Goal: Task Accomplishment & Management: Use online tool/utility

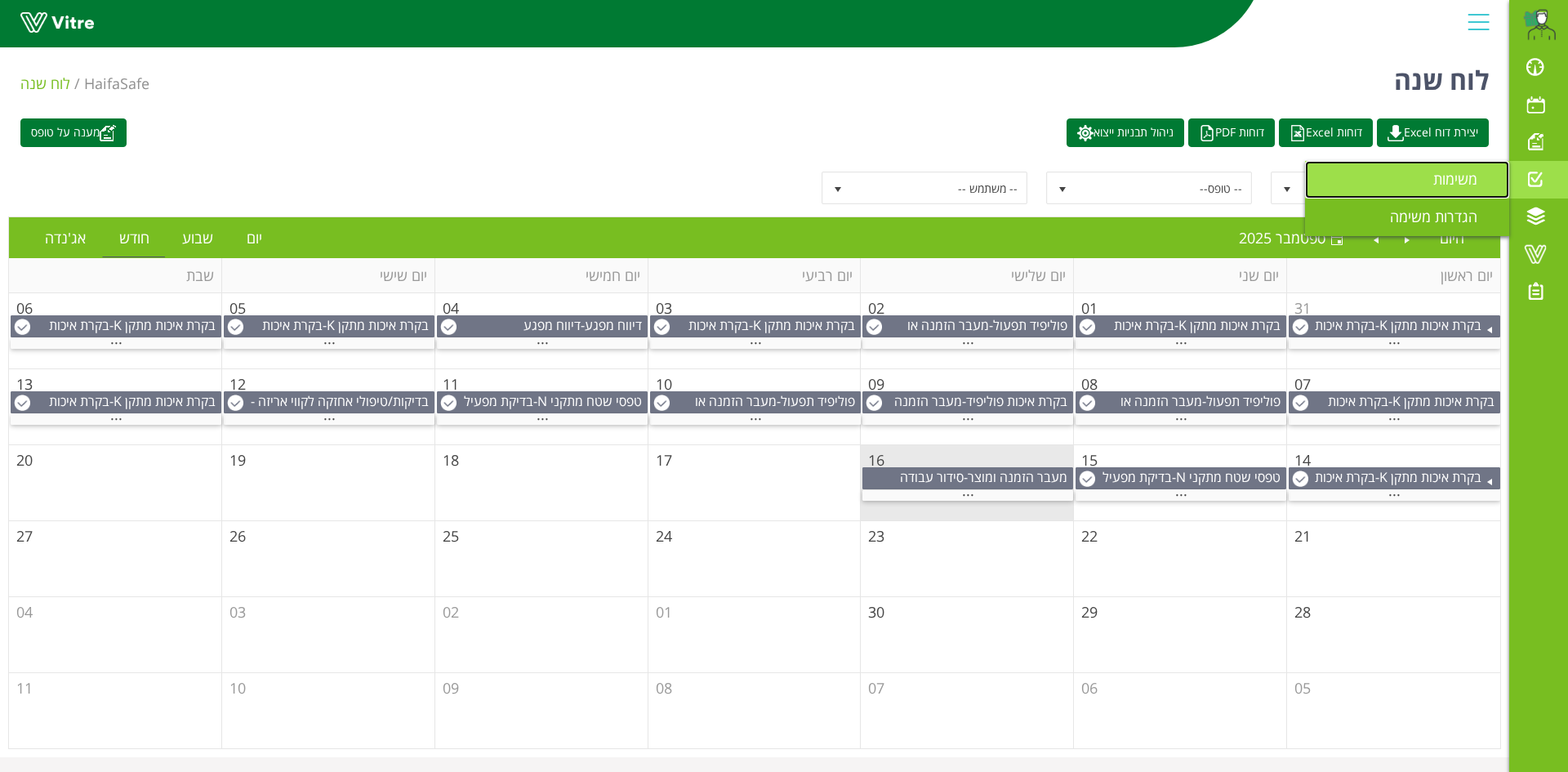
click at [1453, 175] on span "משימות" at bounding box center [1465, 179] width 64 height 20
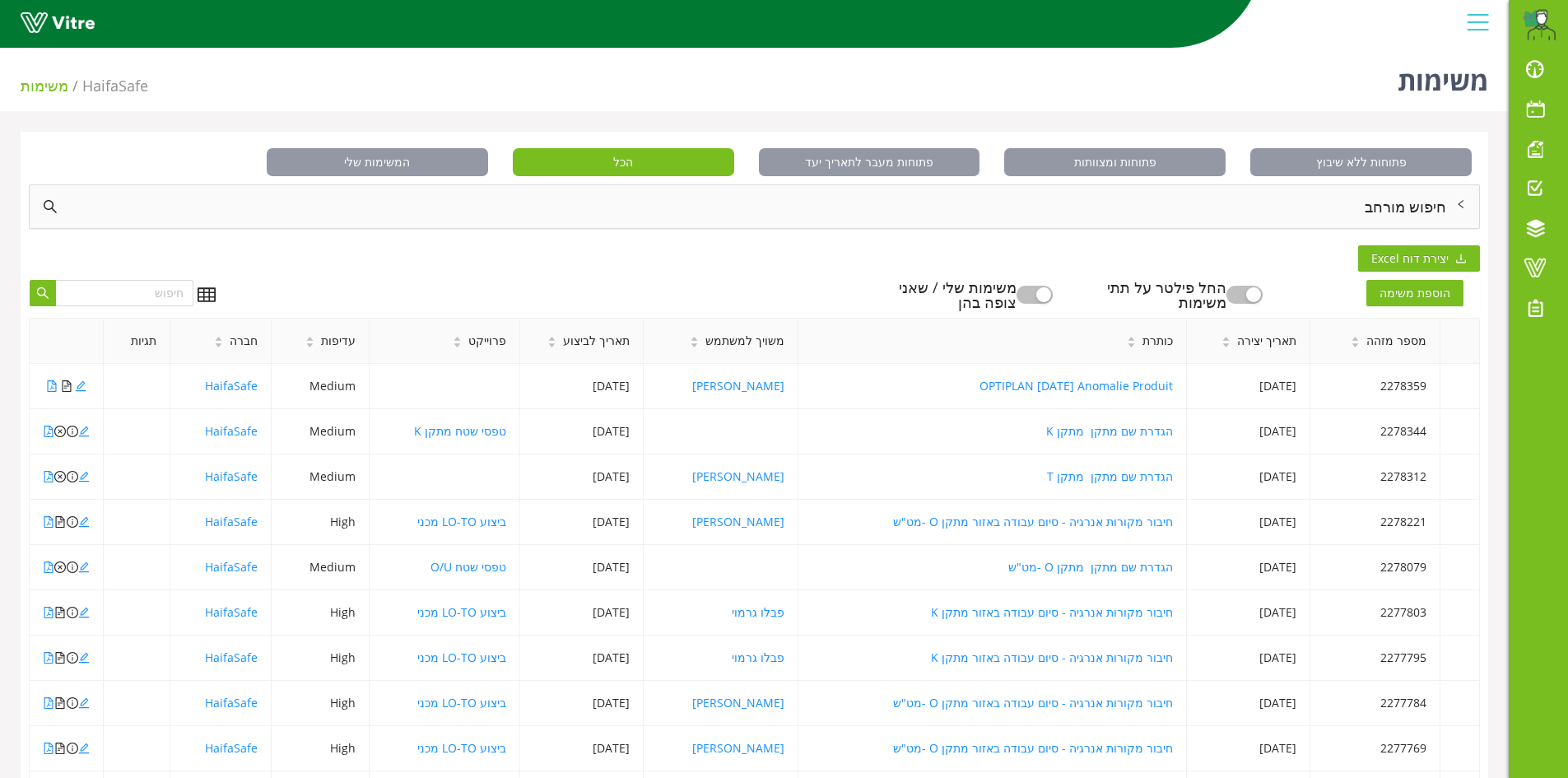
click at [1426, 207] on div "חיפוש מורחב" at bounding box center [754, 206] width 1450 height 43
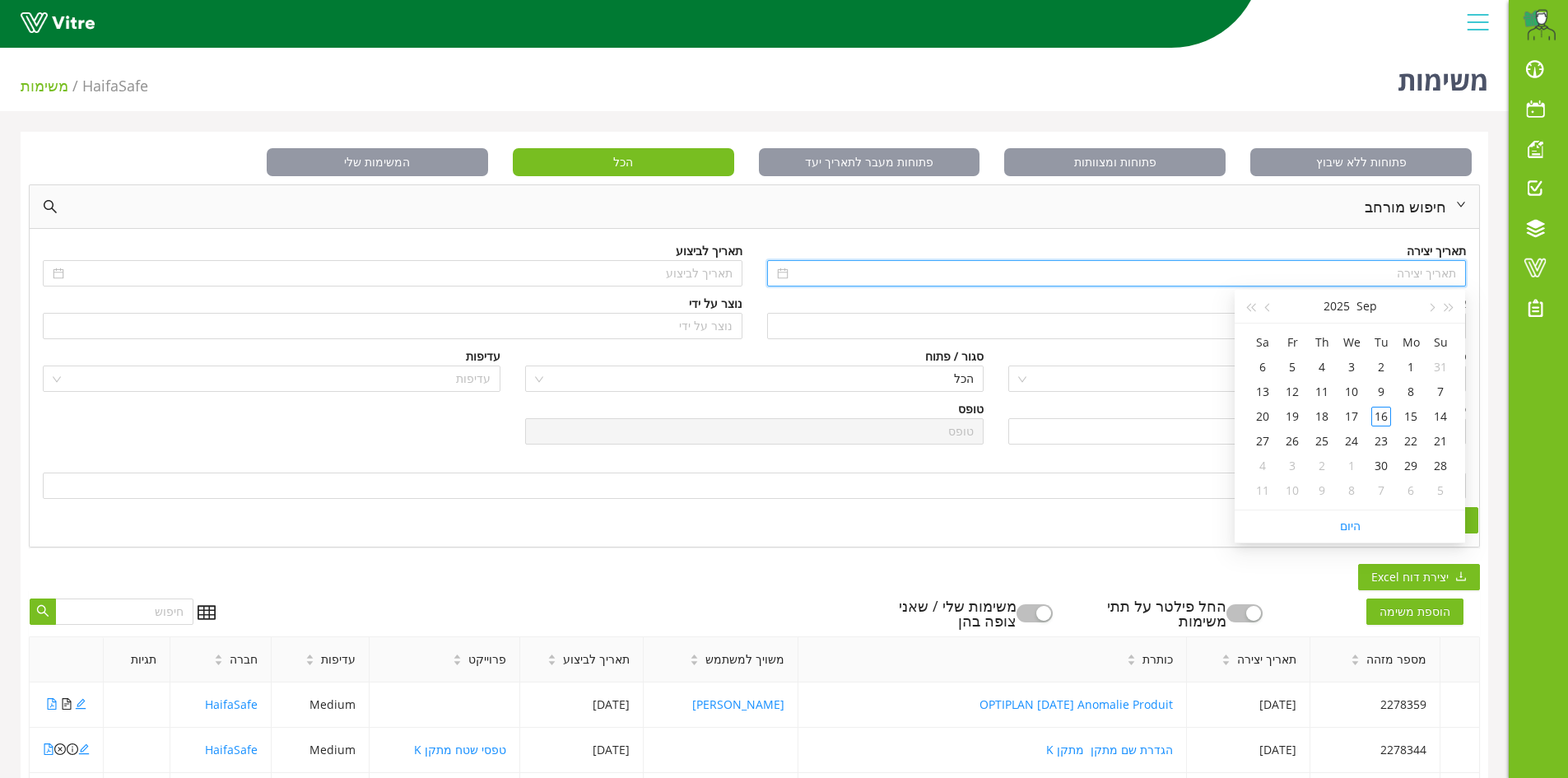
click at [1439, 267] on input at bounding box center [1124, 273] width 665 height 18
type input "[DATE]"
click at [1077, 532] on div "חיפוש" at bounding box center [754, 520] width 1448 height 26
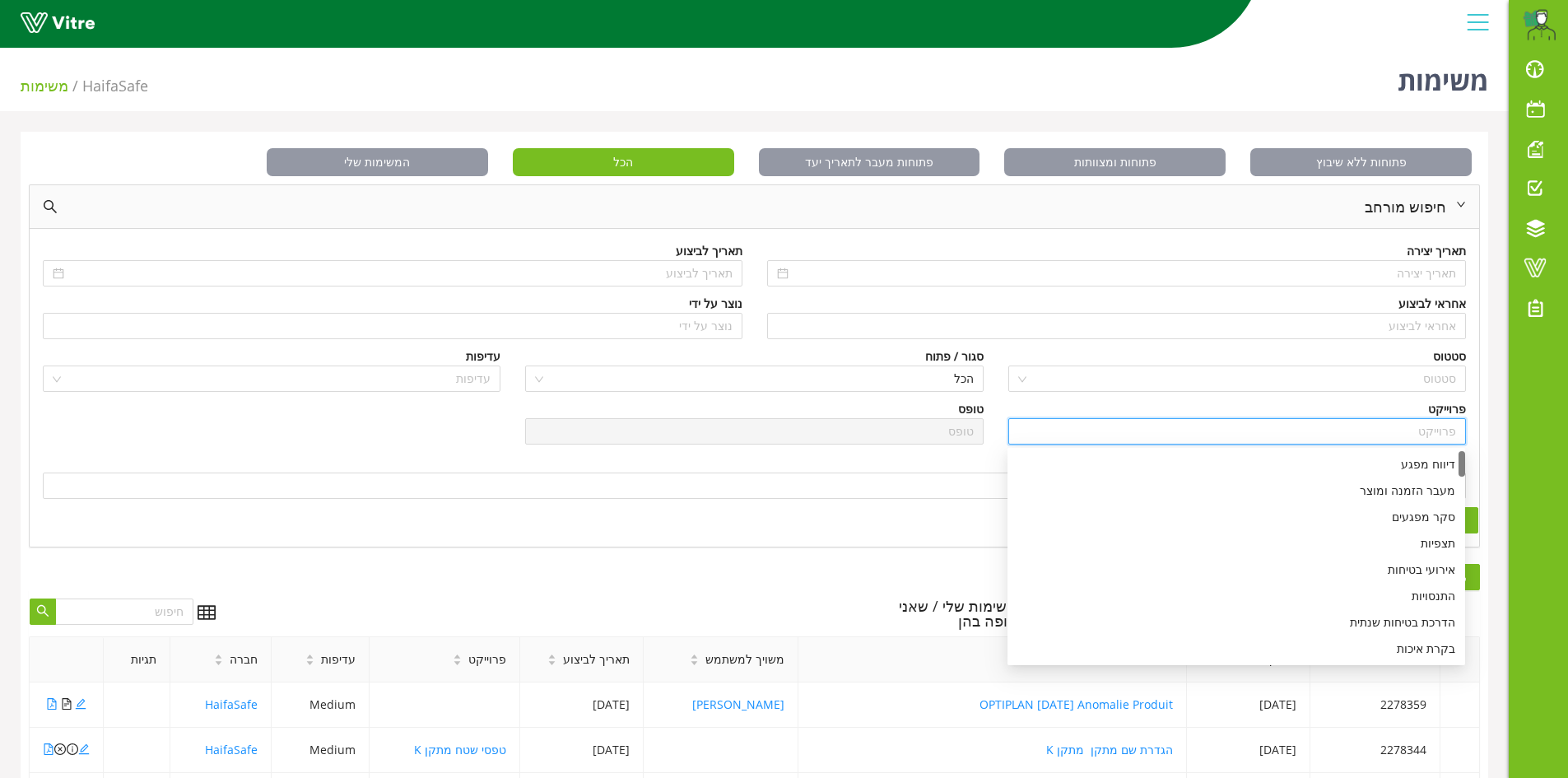
click at [1449, 429] on input "search" at bounding box center [1237, 431] width 438 height 24
click at [1425, 470] on div "דיווח מפגע" at bounding box center [1236, 464] width 438 height 18
type input "דיווח מפגע"
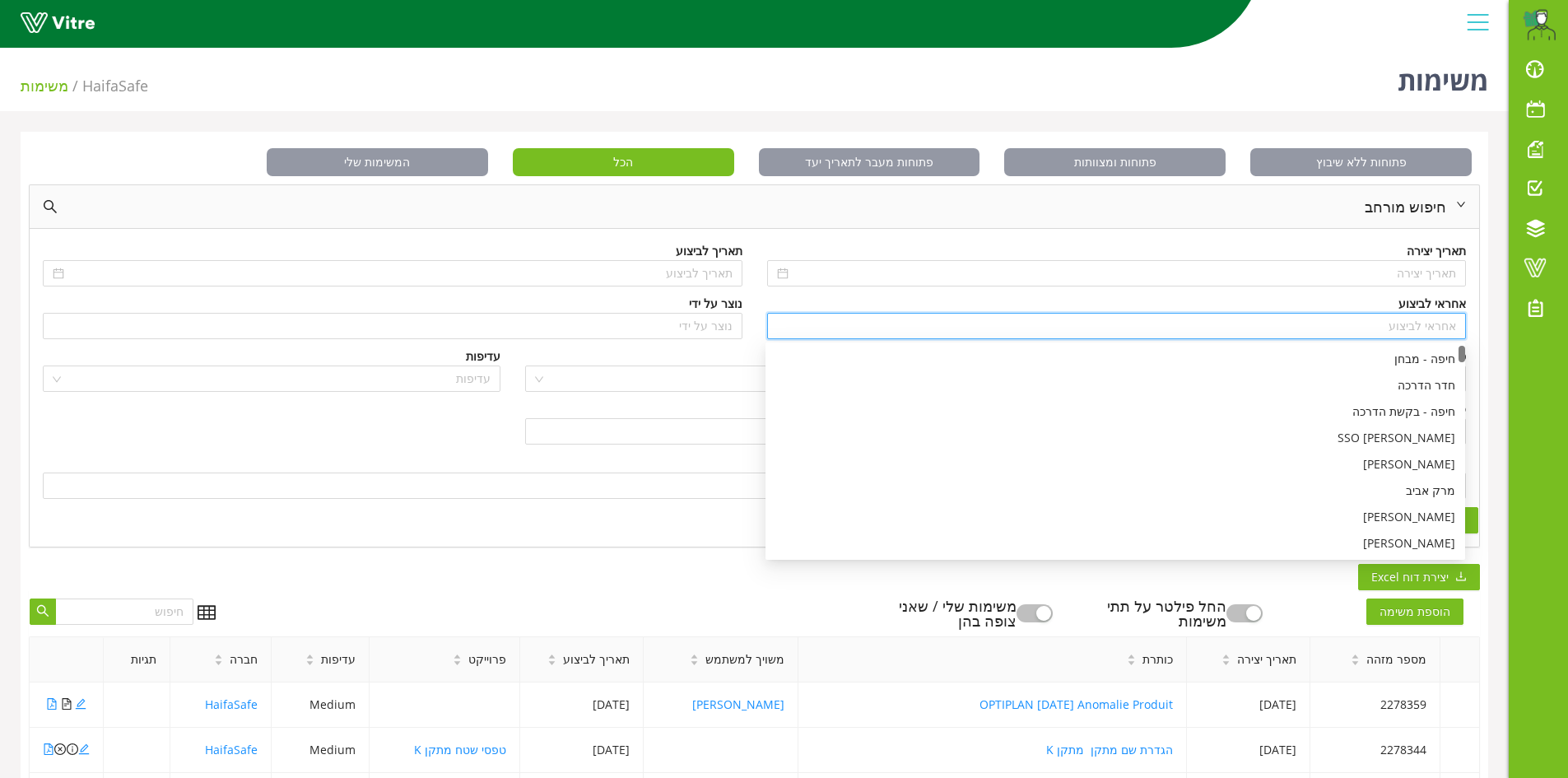
click at [1439, 330] on input "search" at bounding box center [1117, 325] width 680 height 24
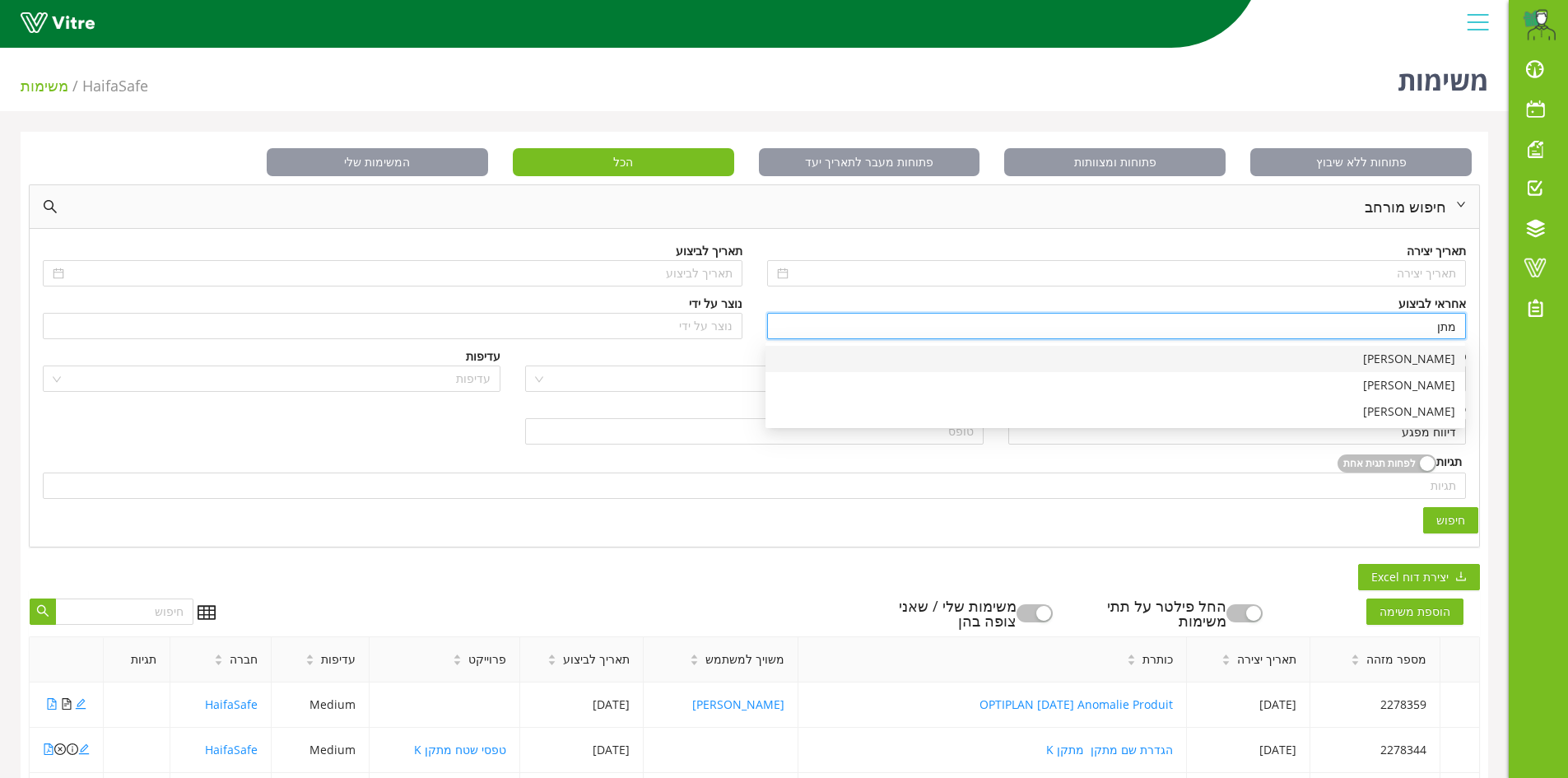
click at [1425, 355] on div "[PERSON_NAME]" at bounding box center [1115, 359] width 680 height 18
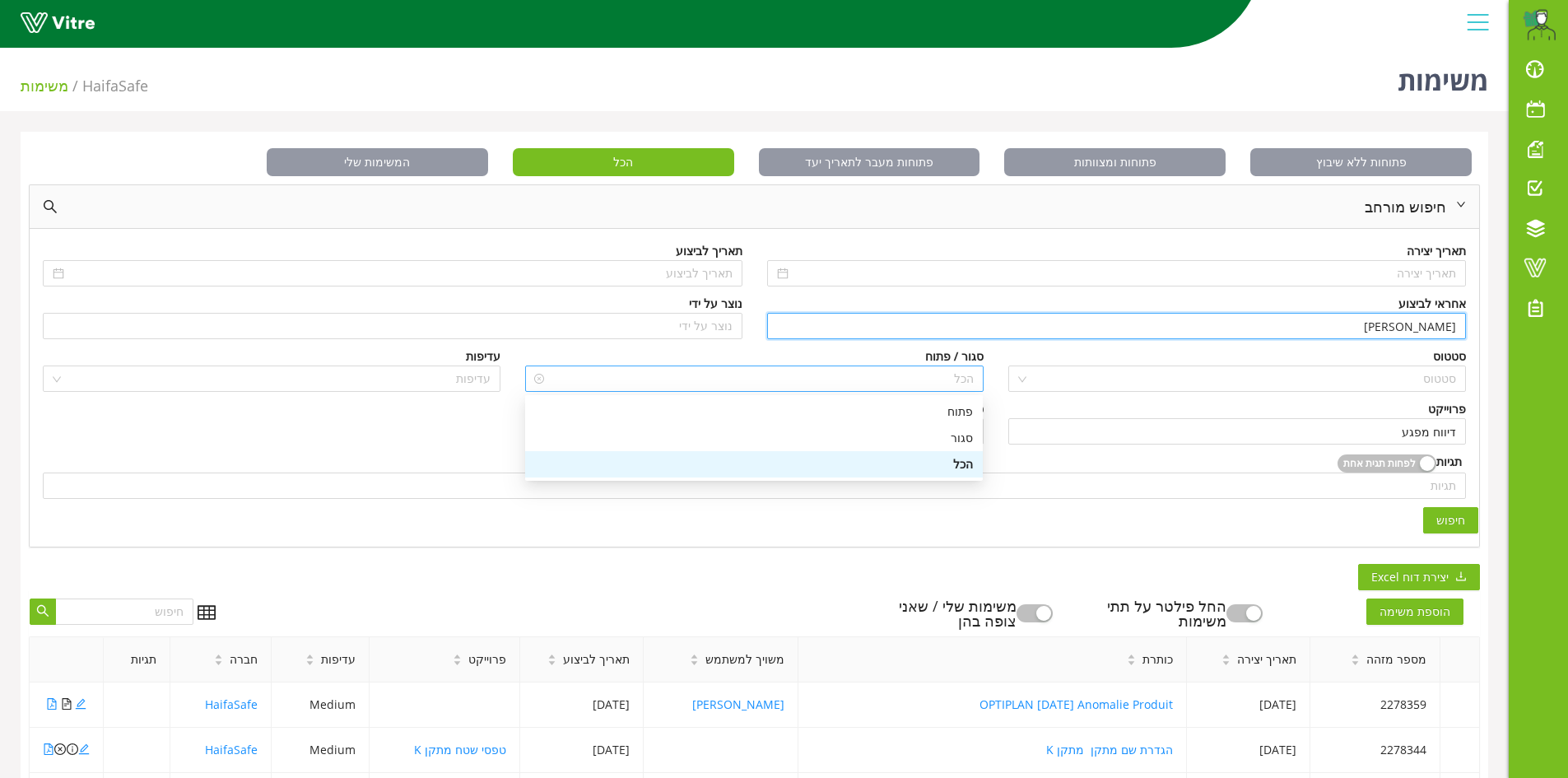
click at [970, 377] on span "הכל" at bounding box center [754, 378] width 438 height 24
type input "[PERSON_NAME]"
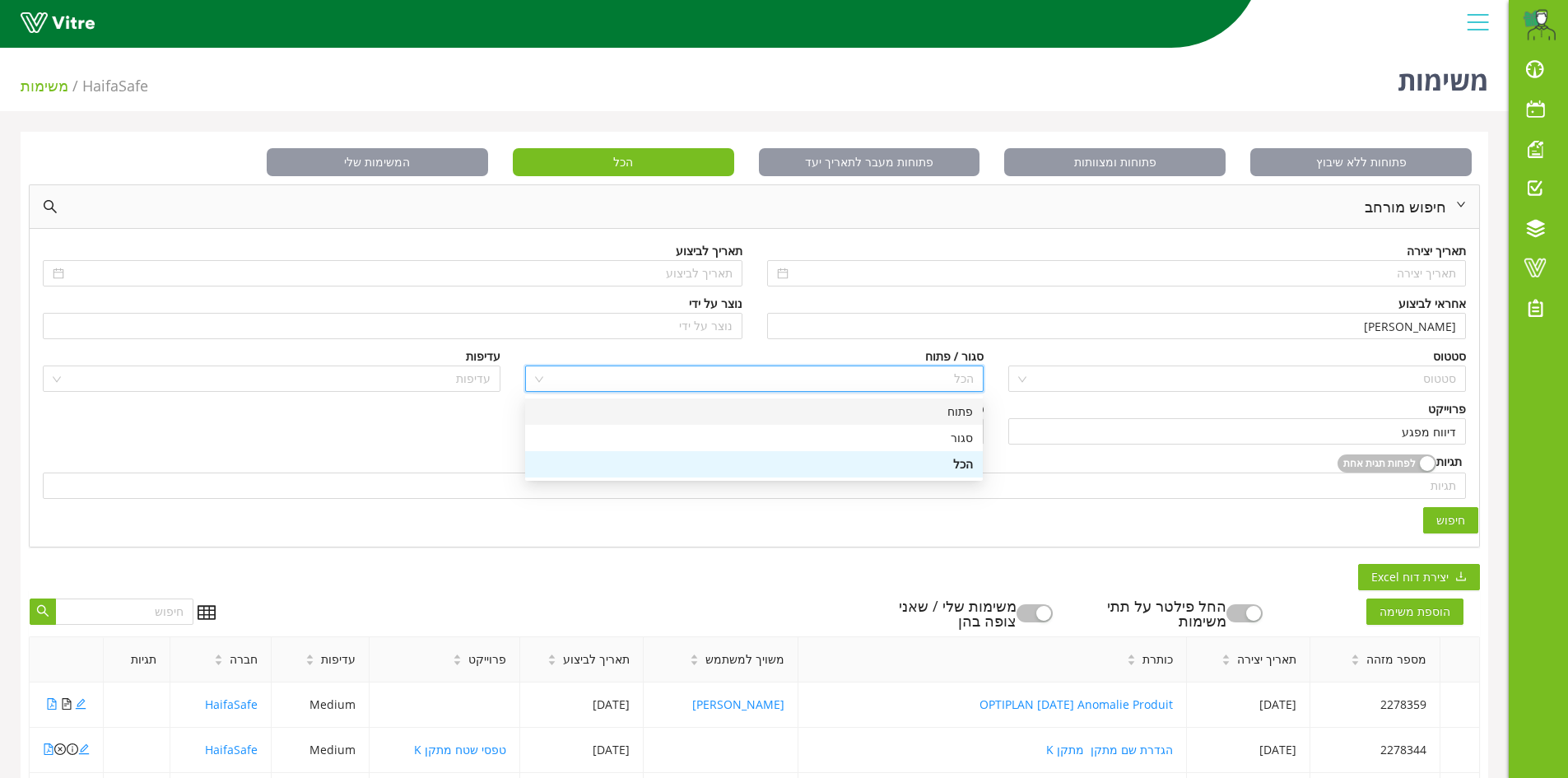
click at [968, 408] on div "פתוח" at bounding box center [754, 412] width 438 height 18
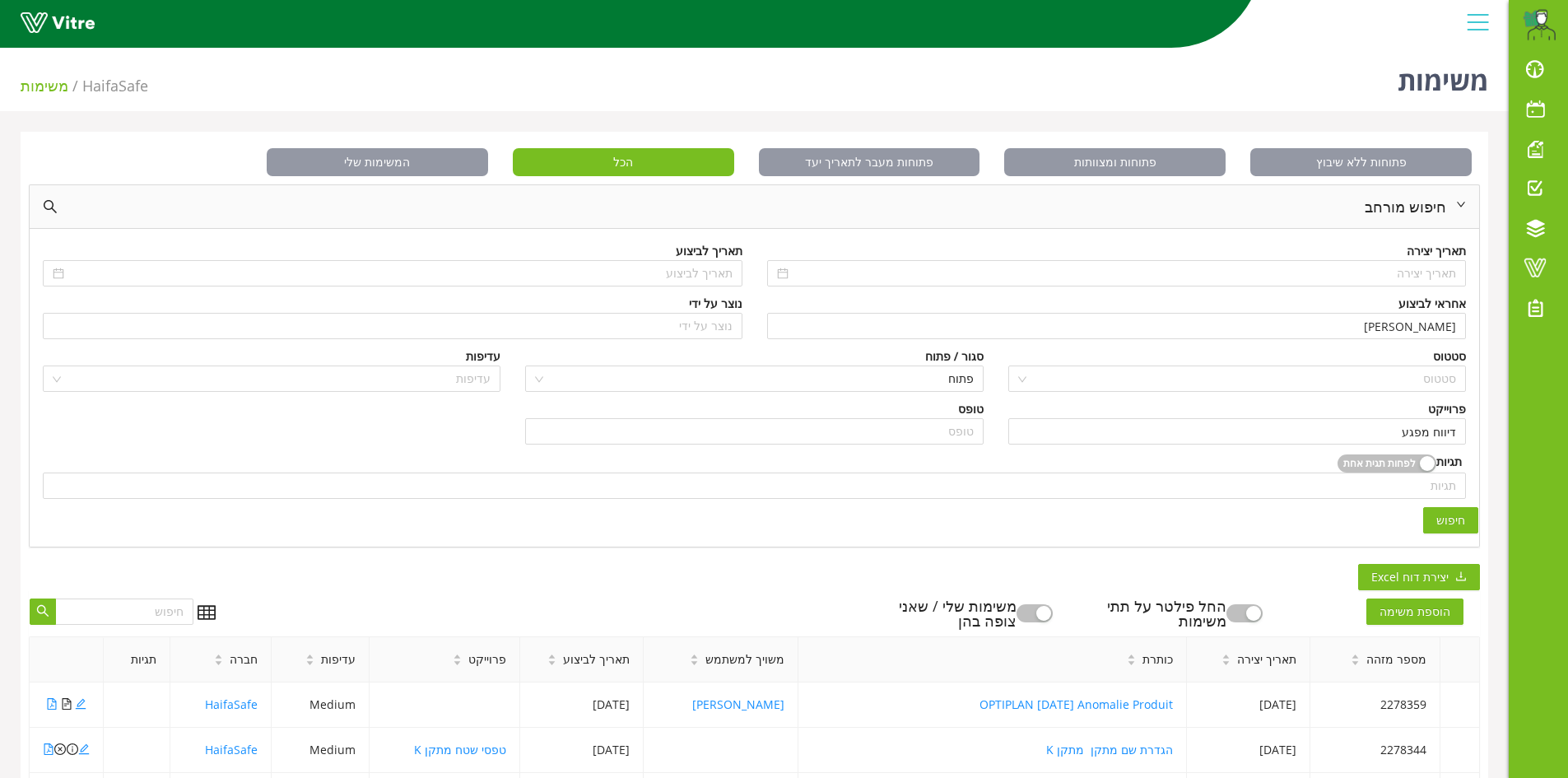
click at [1449, 521] on span "חיפוש" at bounding box center [1451, 521] width 29 height 18
